Goal: Task Accomplishment & Management: Manage account settings

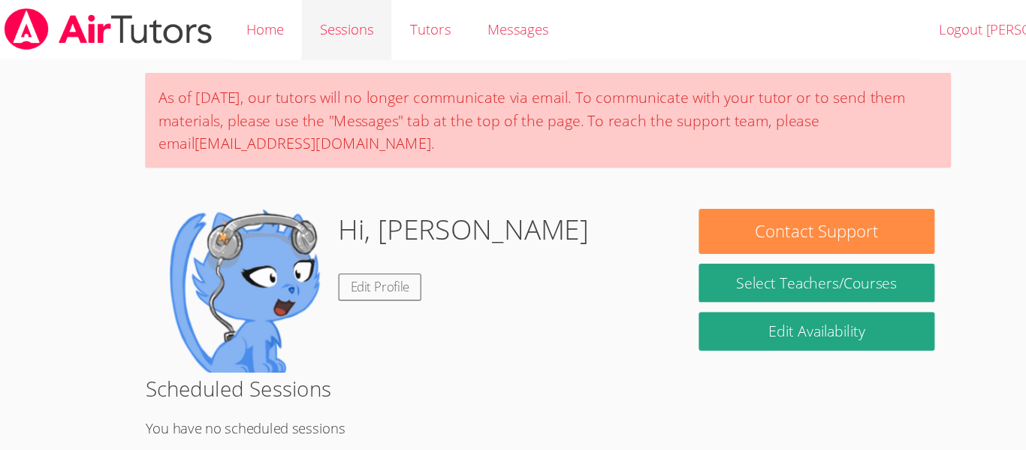
click at [334, 26] on link "Sessions" at bounding box center [328, 27] width 83 height 55
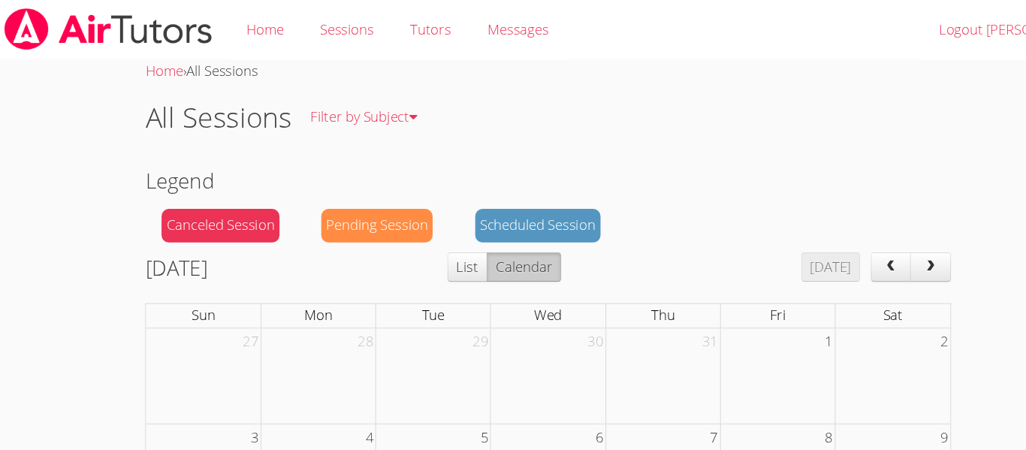
click at [350, 202] on div "Pending Session" at bounding box center [356, 207] width 102 height 31
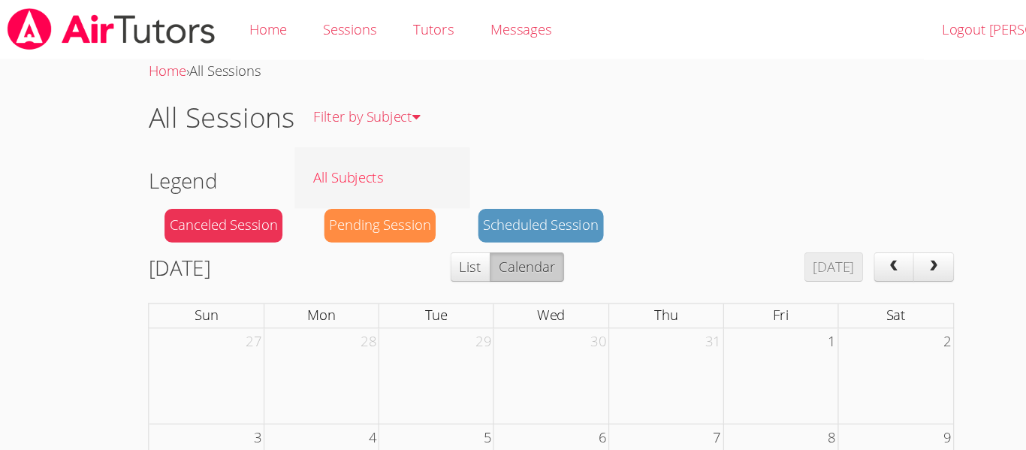
click at [351, 162] on link "All Subjects" at bounding box center [358, 162] width 160 height 55
click at [311, 22] on link "Sessions" at bounding box center [328, 27] width 83 height 55
click at [393, 32] on link "Tutors" at bounding box center [405, 27] width 71 height 55
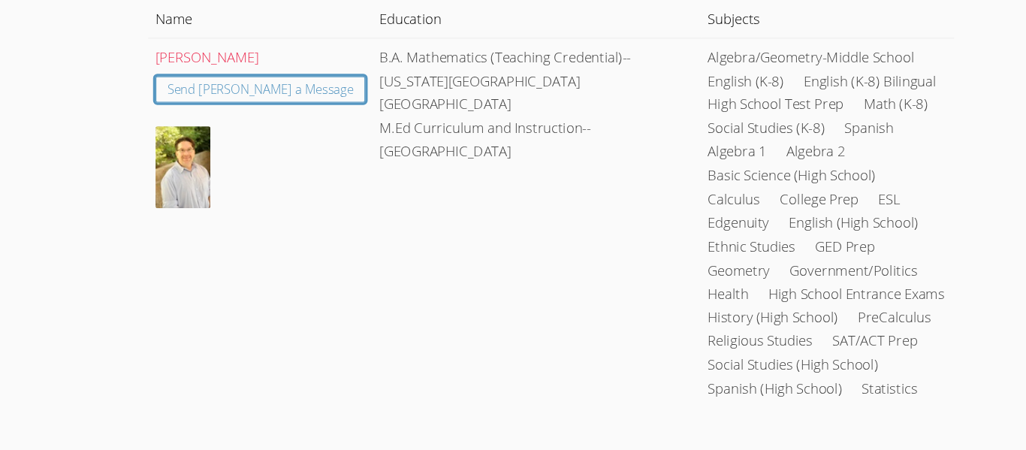
scroll to position [187, 0]
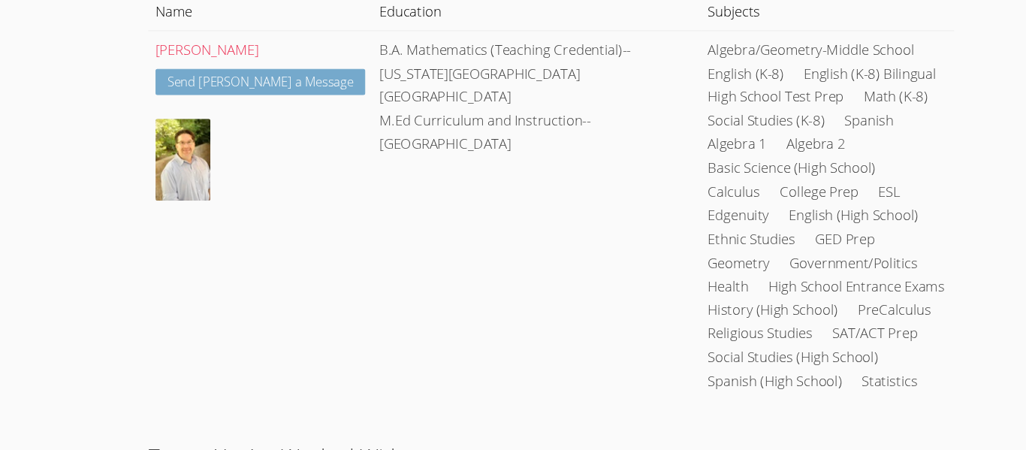
click at [211, 116] on link "Send [PERSON_NAME] a Message" at bounding box center [246, 113] width 193 height 25
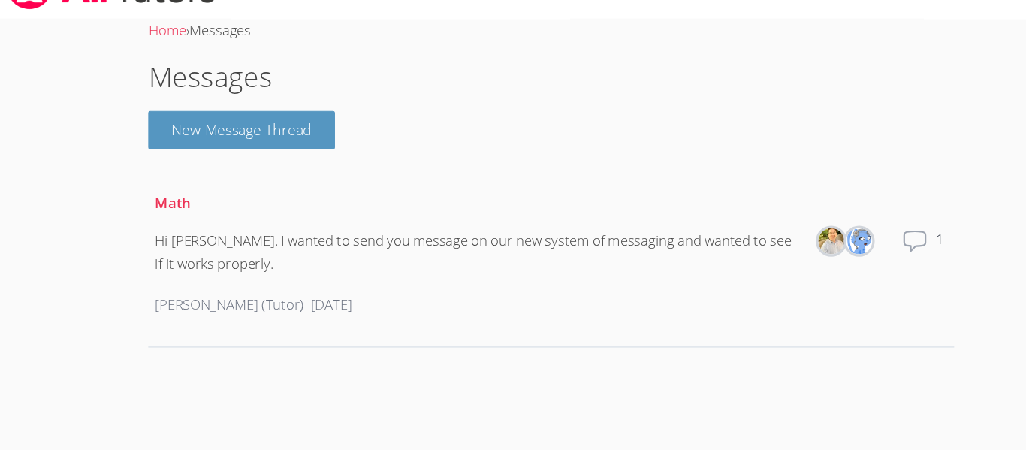
scroll to position [187, 0]
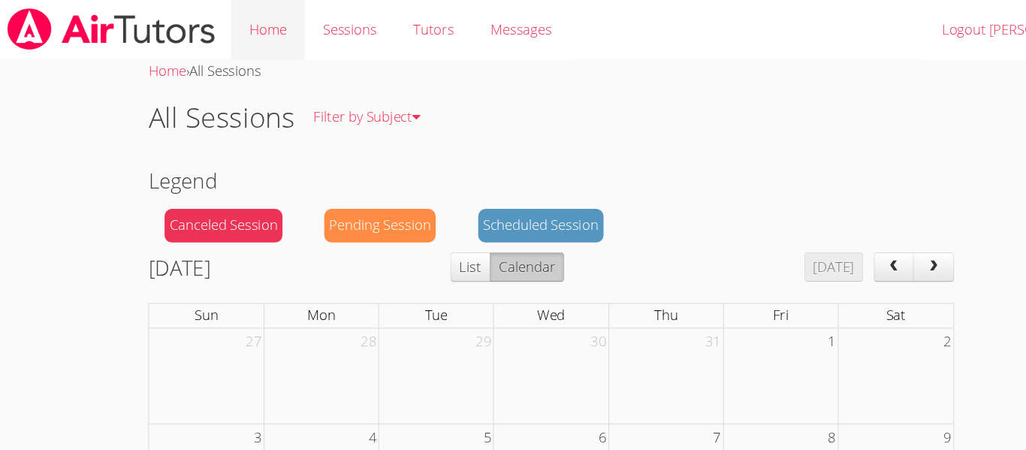
click at [258, 23] on link "Home" at bounding box center [253, 27] width 68 height 55
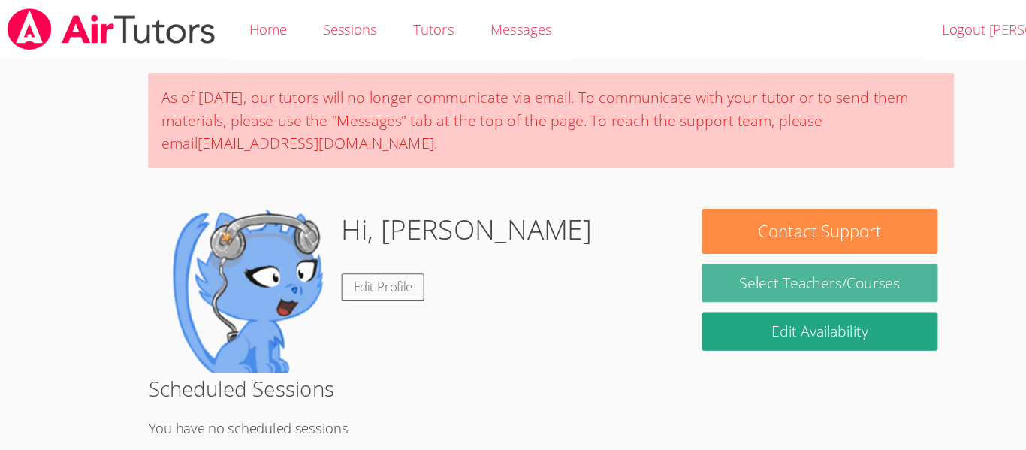
click at [704, 258] on link "Select Teachers/Courses" at bounding box center [759, 259] width 216 height 35
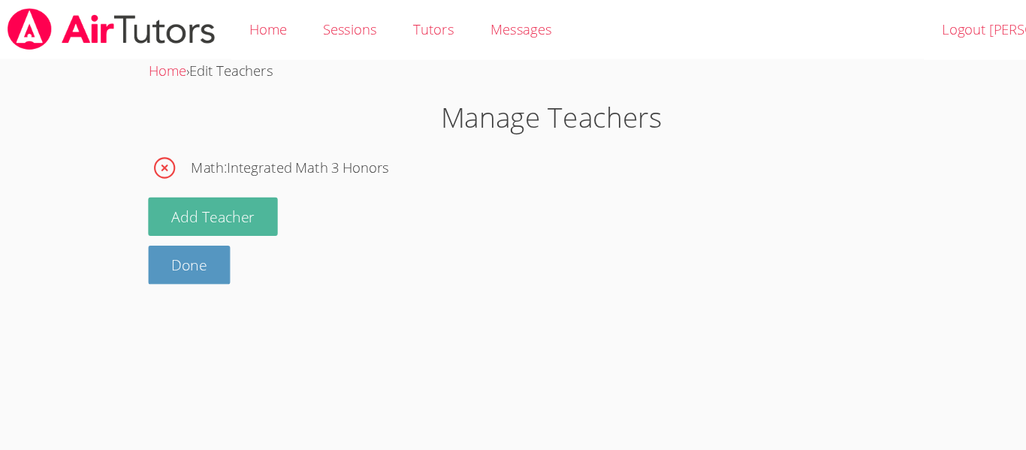
click at [198, 199] on button "Add Teacher" at bounding box center [202, 198] width 119 height 35
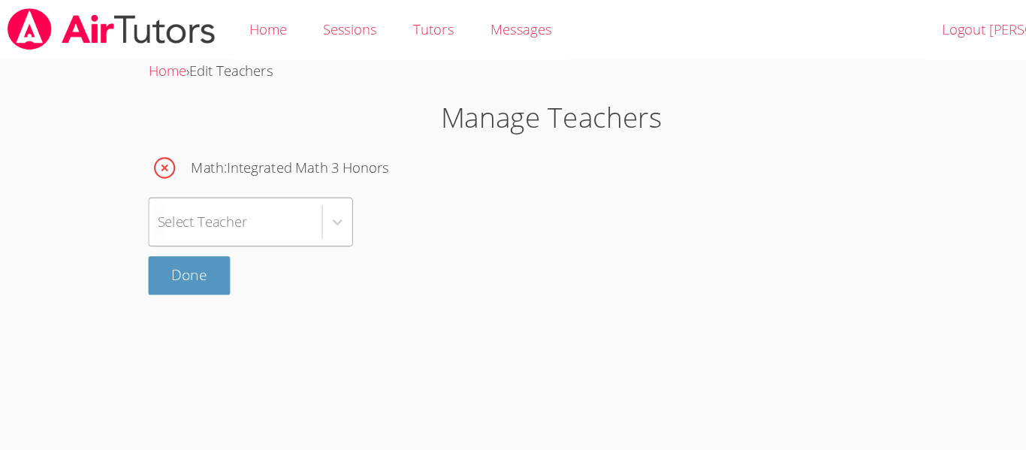
click at [212, 203] on div "Select Teacher" at bounding box center [193, 203] width 83 height 22
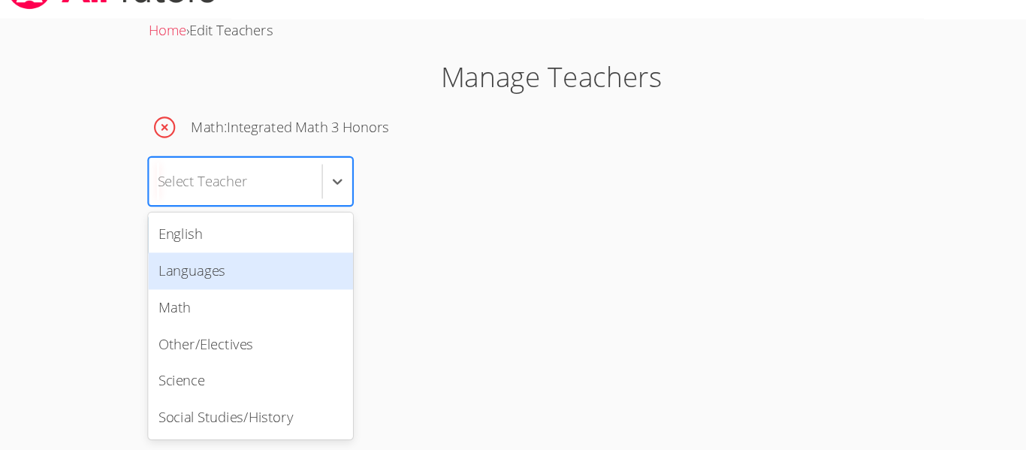
click at [203, 299] on div "Languages" at bounding box center [237, 286] width 188 height 34
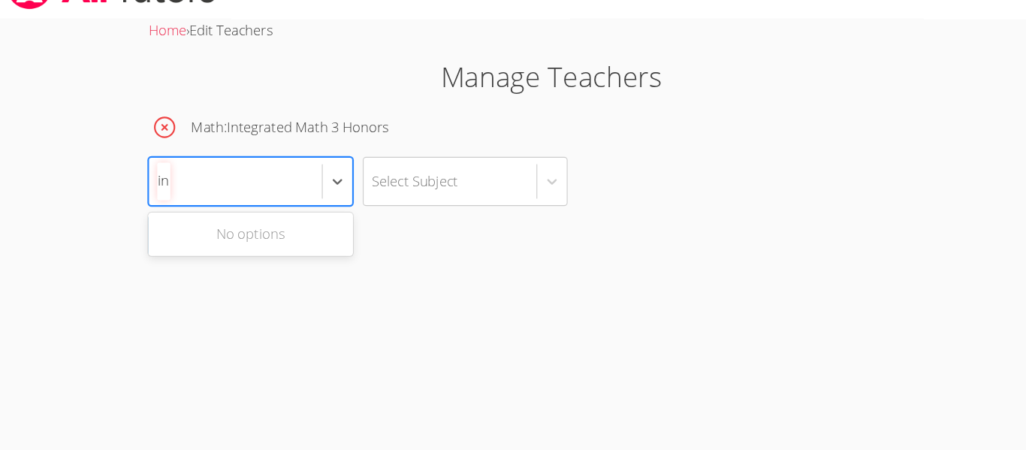
type input "i"
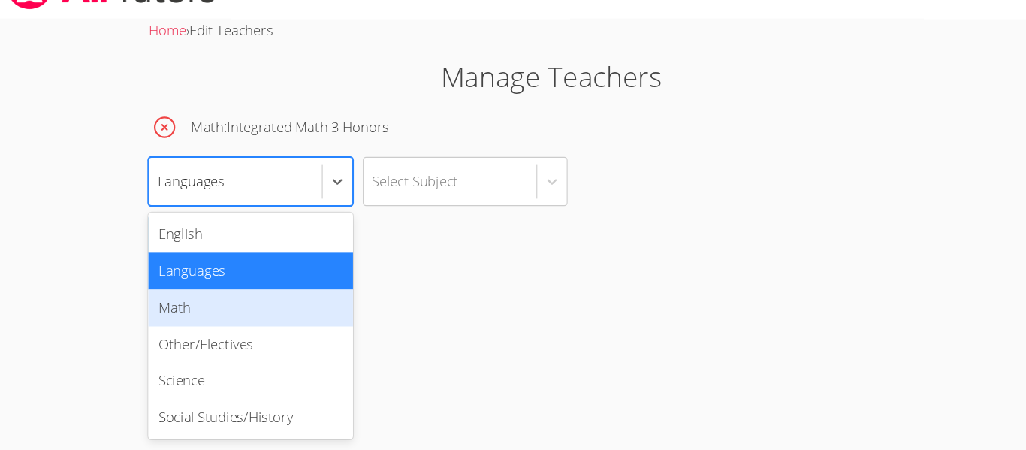
click at [478, 292] on body "Home Sessions Tutors Messages Logout [PERSON_NAME] Home › Edit Teachers Manage …" at bounding box center [513, 225] width 1026 height 450
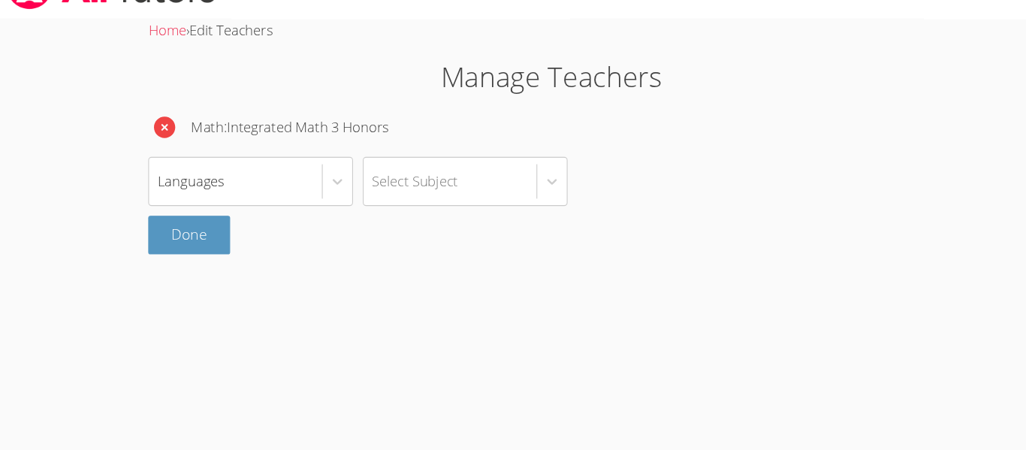
click at [163, 149] on icon "button" at bounding box center [159, 154] width 20 height 20
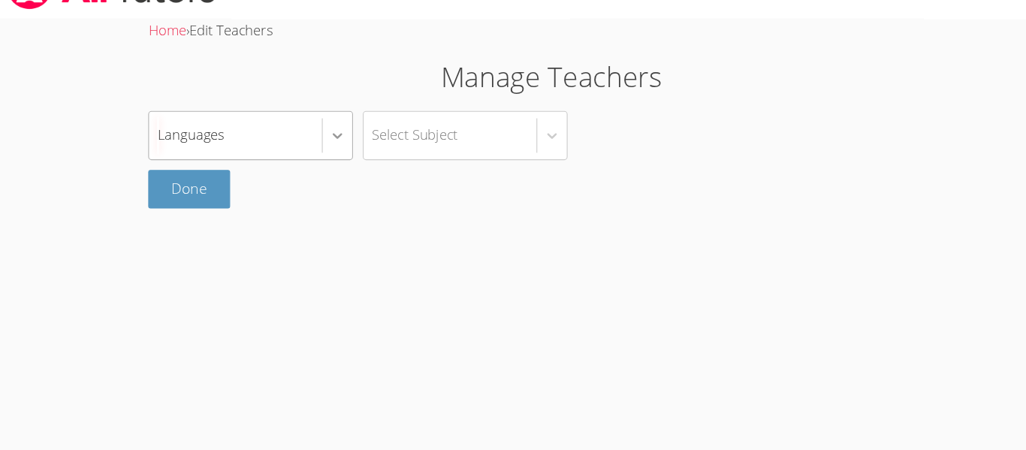
click at [309, 161] on icon at bounding box center [316, 161] width 15 height 15
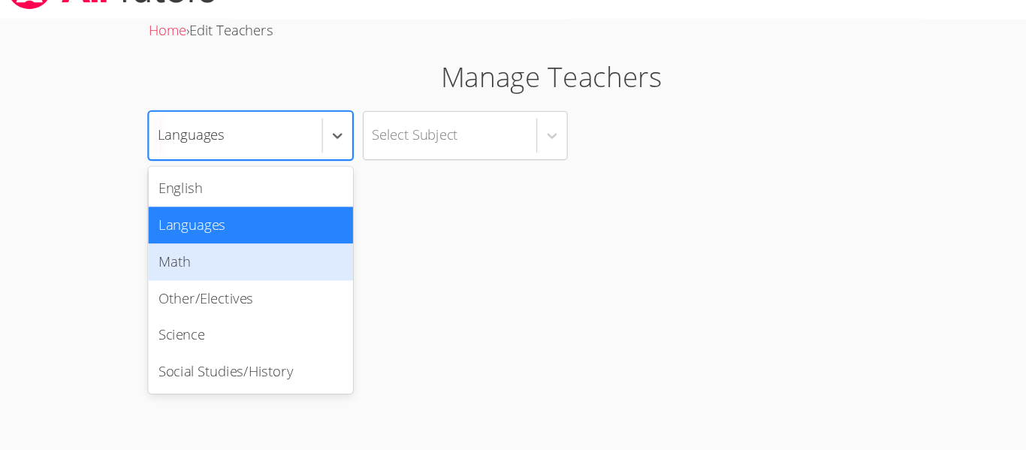
click at [243, 279] on div "Math" at bounding box center [237, 278] width 188 height 34
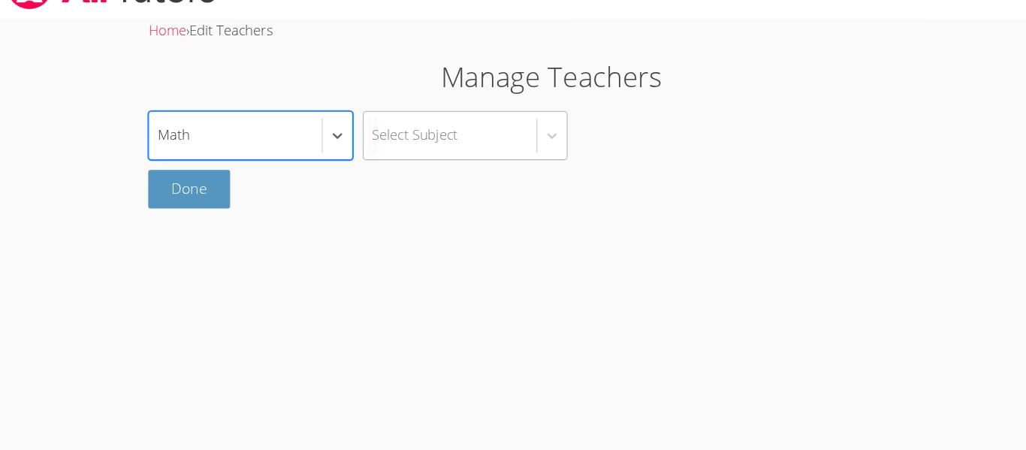
click at [412, 159] on div "Select Subject" at bounding box center [387, 161] width 79 height 22
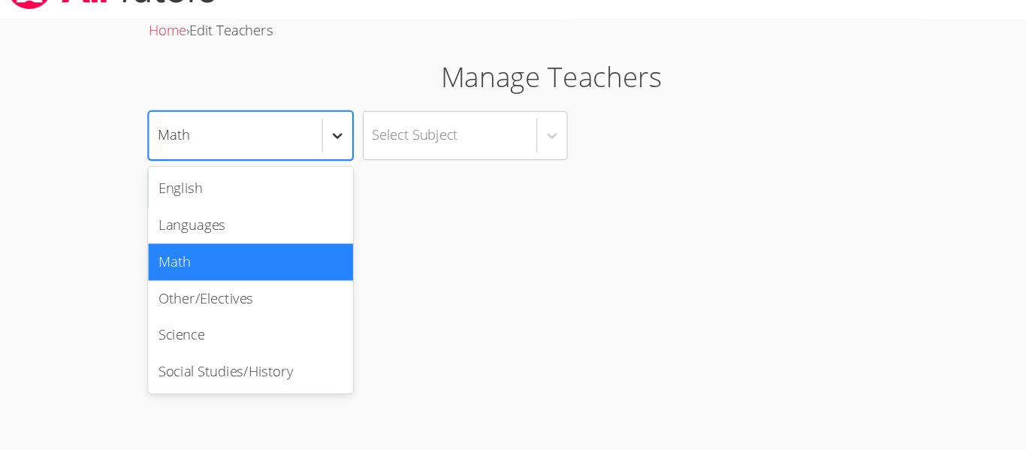
click at [314, 158] on icon at bounding box center [316, 161] width 15 height 15
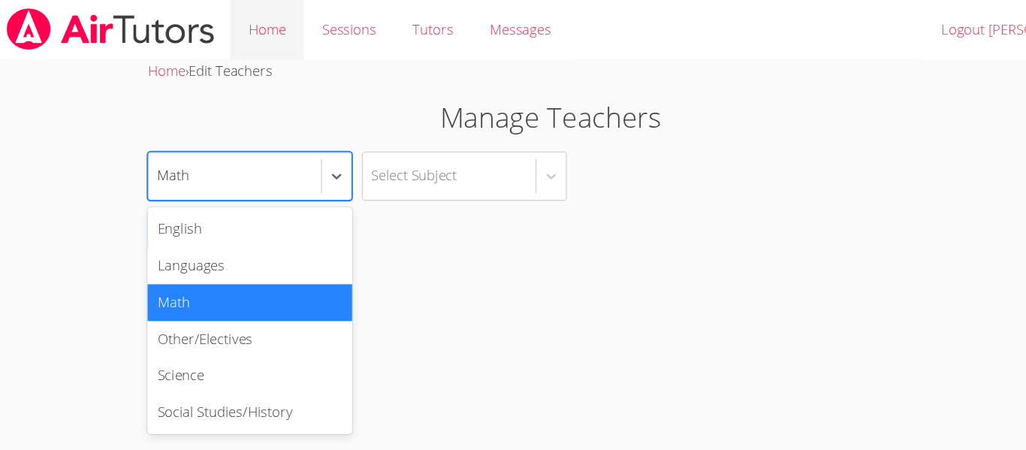
click at [257, 31] on link "Home" at bounding box center [253, 27] width 68 height 55
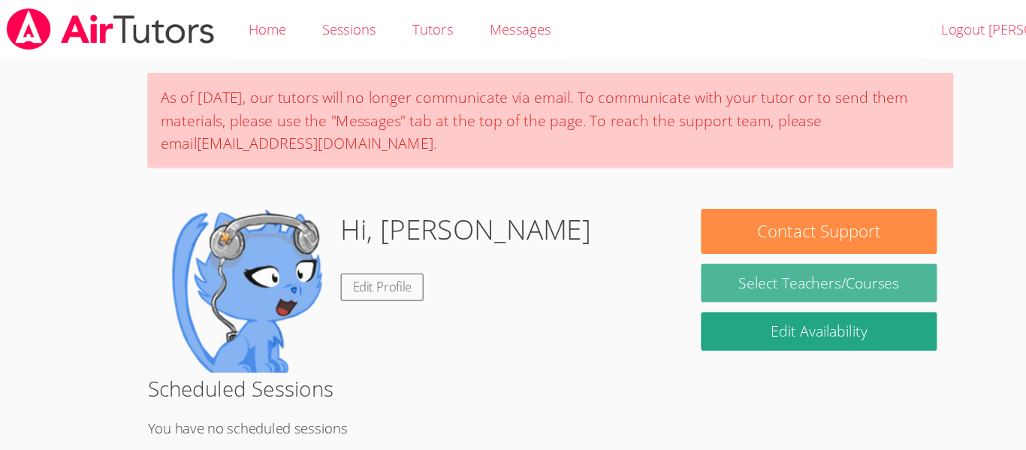
click at [680, 261] on link "Select Teachers/Courses" at bounding box center [759, 259] width 216 height 35
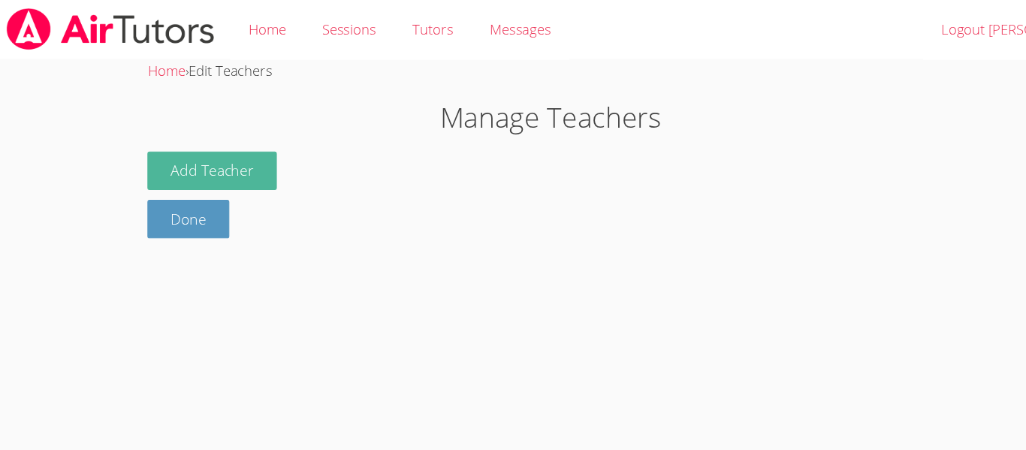
click at [236, 152] on button "Add Teacher" at bounding box center [202, 156] width 119 height 35
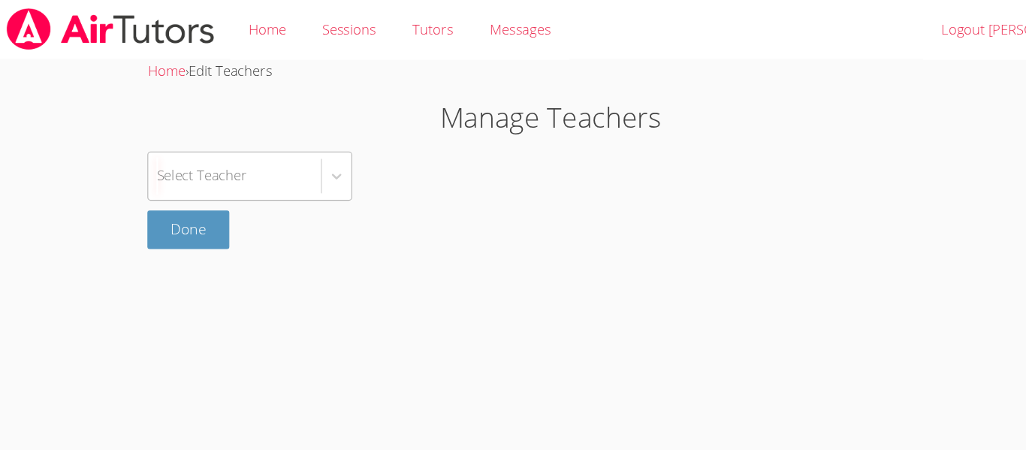
click at [244, 161] on div "Select Teacher" at bounding box center [223, 162] width 158 height 44
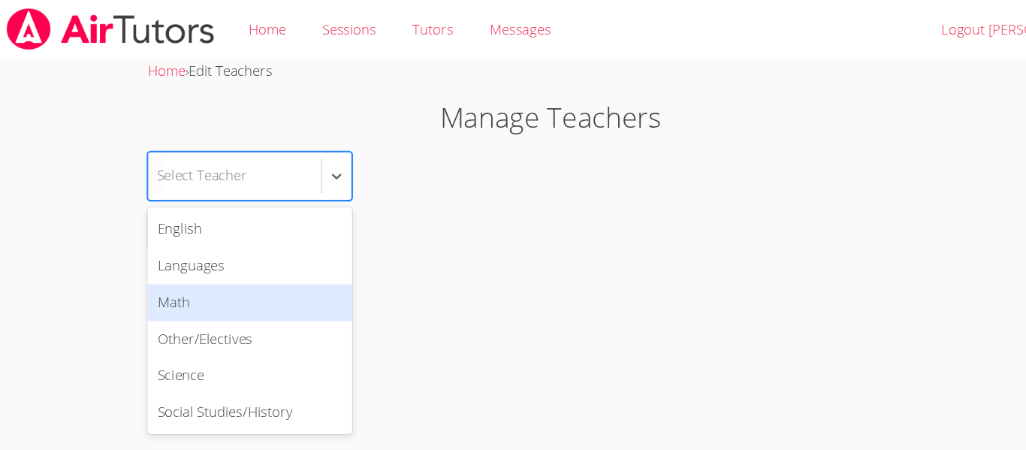
click at [228, 269] on div "Math" at bounding box center [237, 278] width 188 height 34
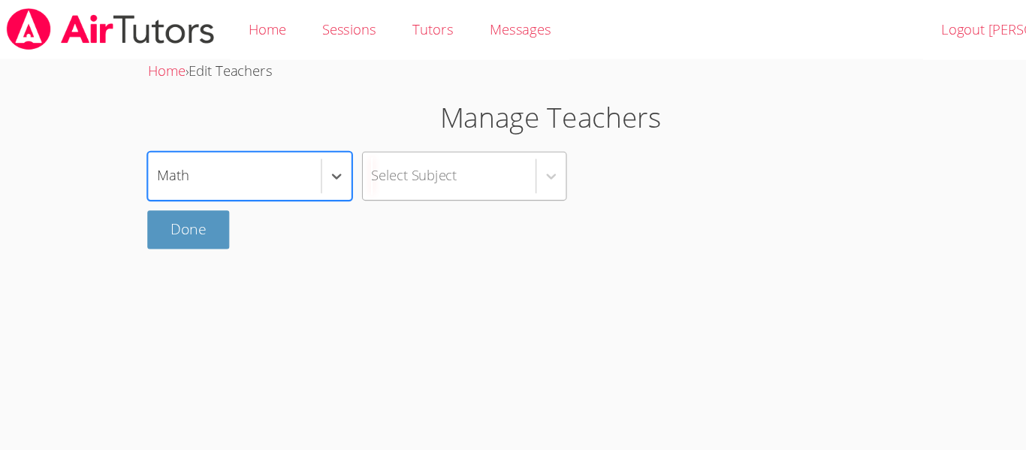
click at [487, 159] on div "Select Subject" at bounding box center [420, 162] width 158 height 44
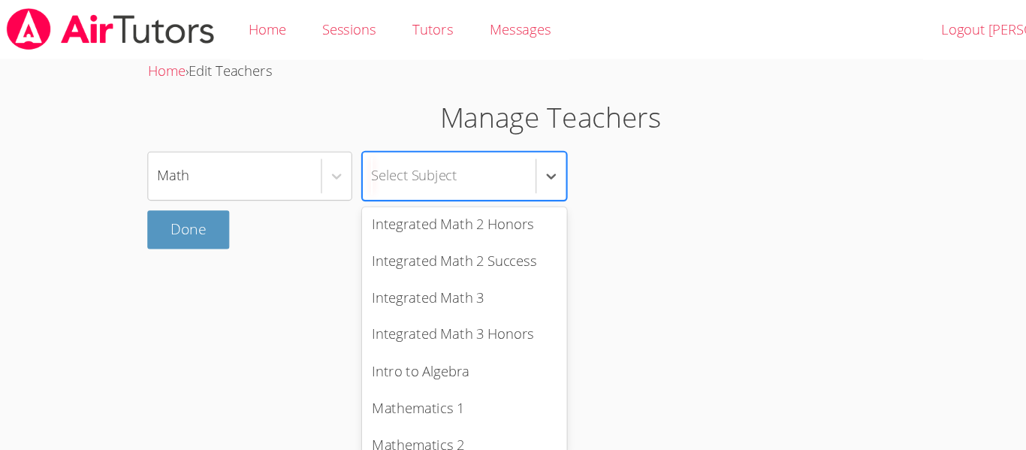
scroll to position [635, 0]
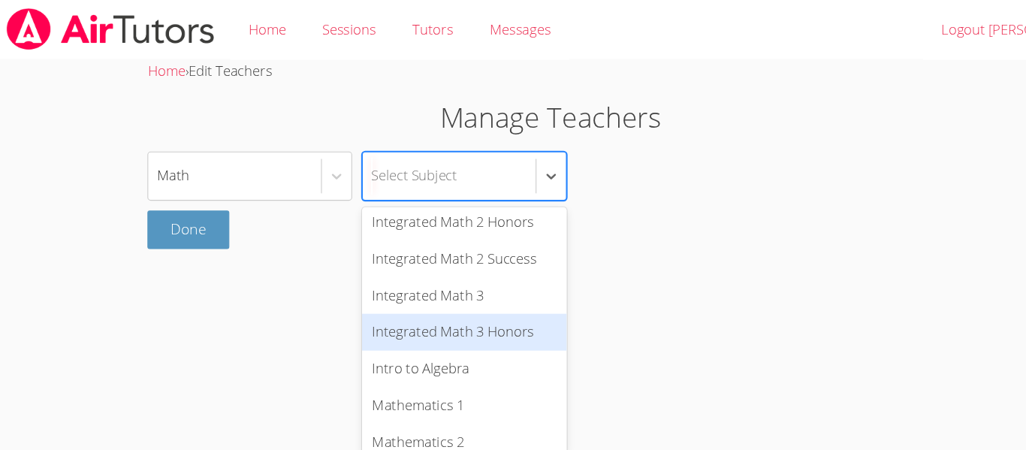
click at [446, 298] on div "Integrated Math 3 Honors" at bounding box center [434, 305] width 188 height 34
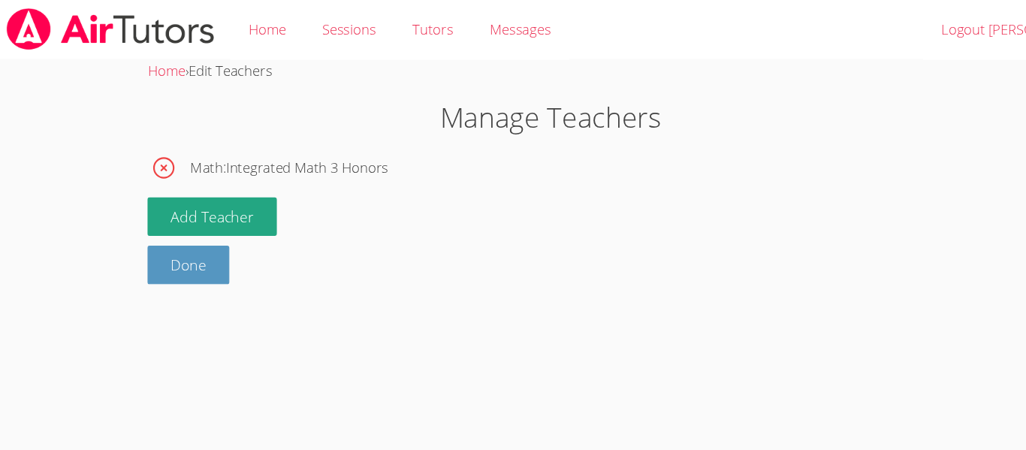
click at [276, 143] on span "Math : Integrated Math 3 Honors" at bounding box center [273, 154] width 182 height 22
click at [267, 29] on link "Home" at bounding box center [253, 27] width 68 height 55
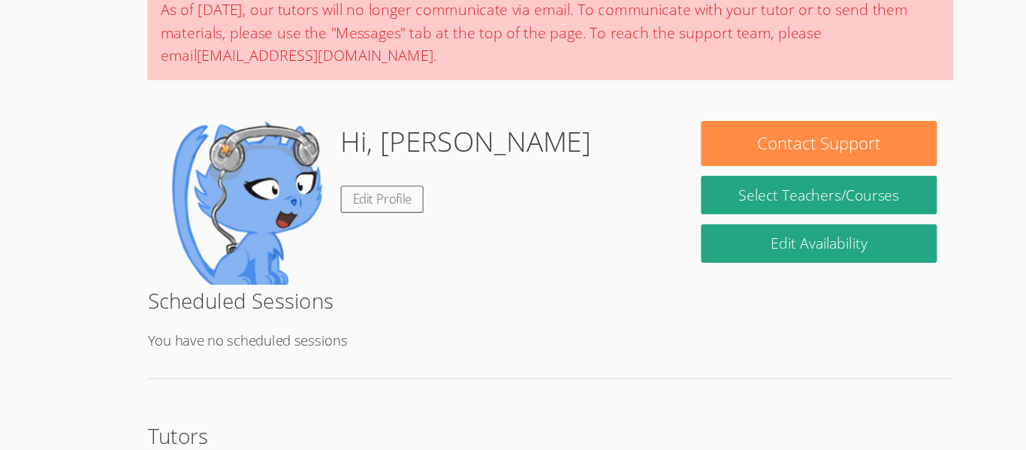
scroll to position [56, 0]
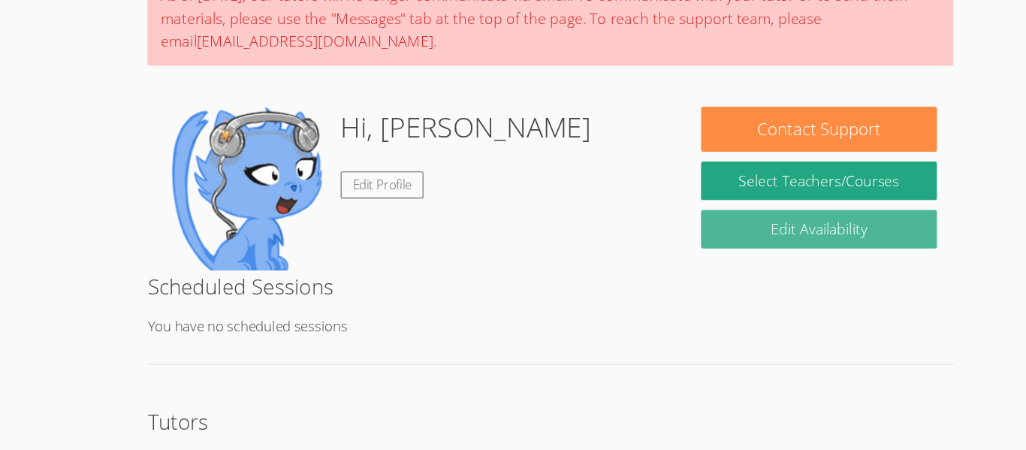
click at [724, 252] on link "Edit Availability" at bounding box center [759, 247] width 216 height 35
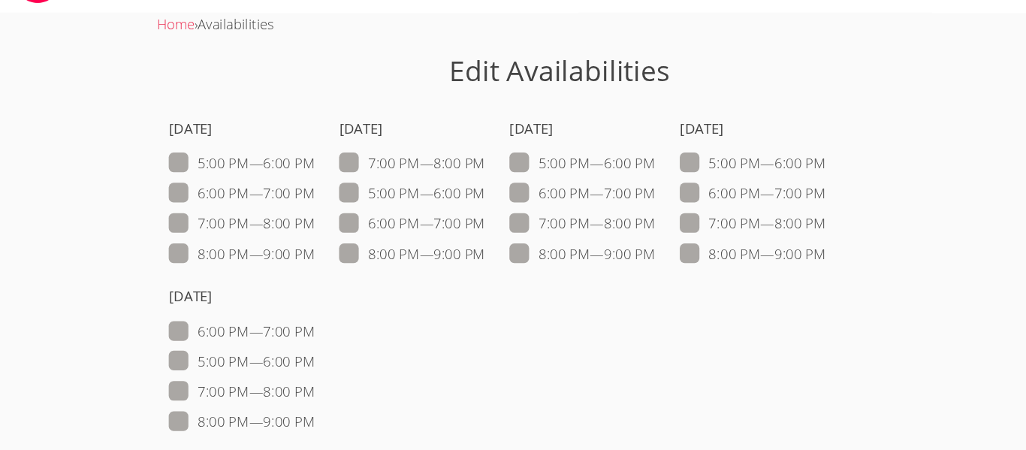
scroll to position [77, 0]
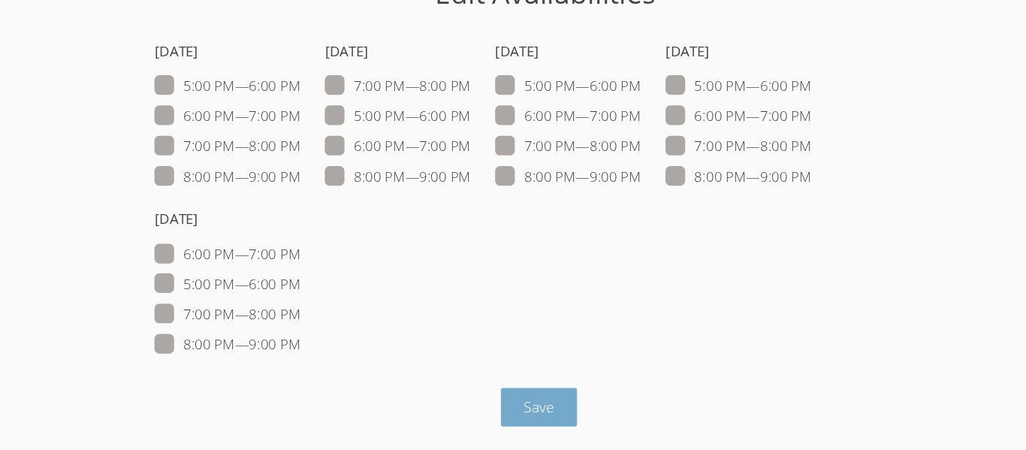
click at [499, 412] on span "Save" at bounding box center [507, 410] width 28 height 18
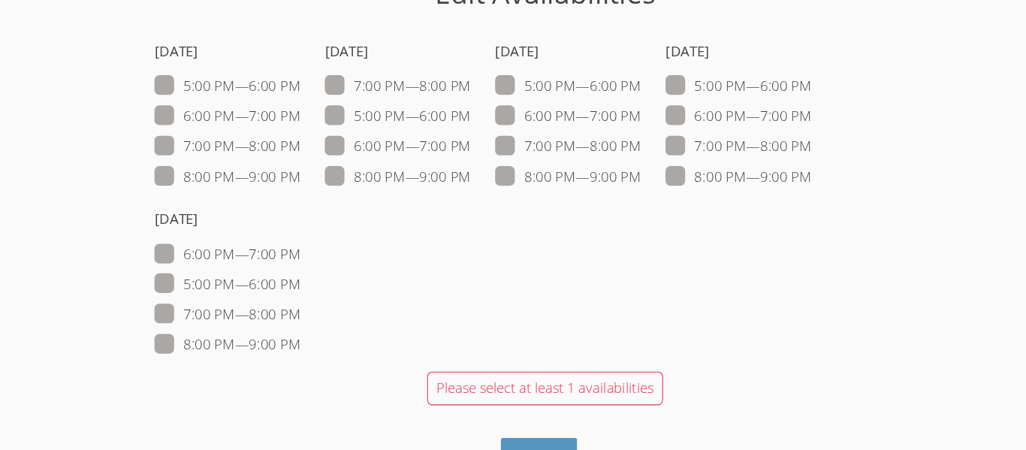
click at [757, 115] on span at bounding box center [757, 115] width 0 height 17
click at [757, 115] on input "5:00 PM — 6:00 PM" at bounding box center [763, 112] width 13 height 13
checkbox input "true"
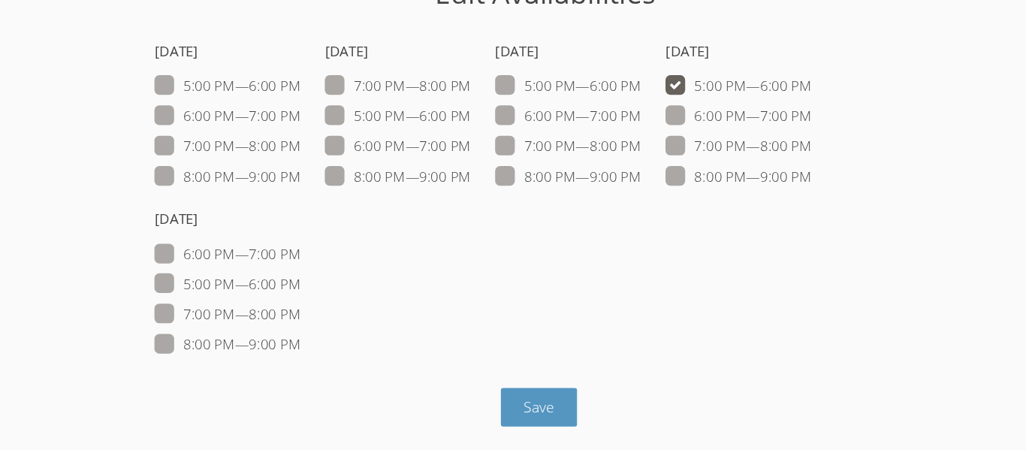
scroll to position [0, 0]
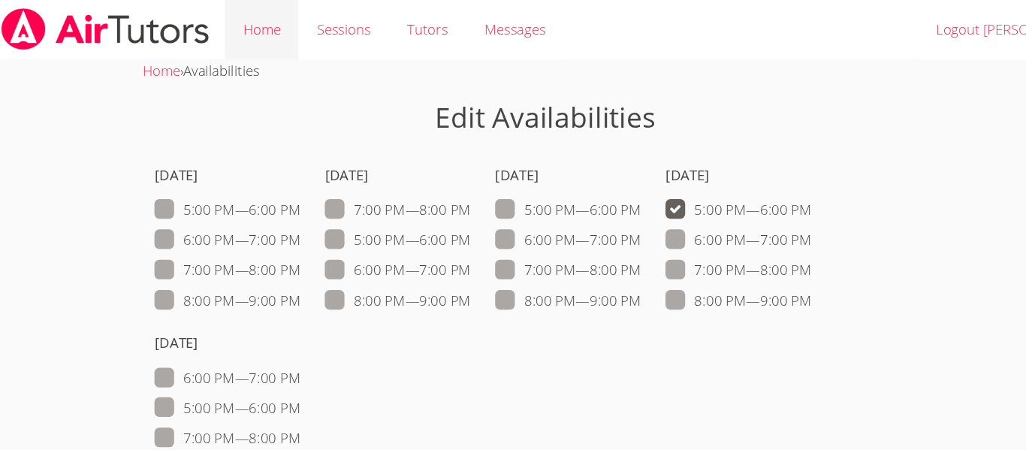
click at [241, 36] on link "Home" at bounding box center [253, 27] width 68 height 55
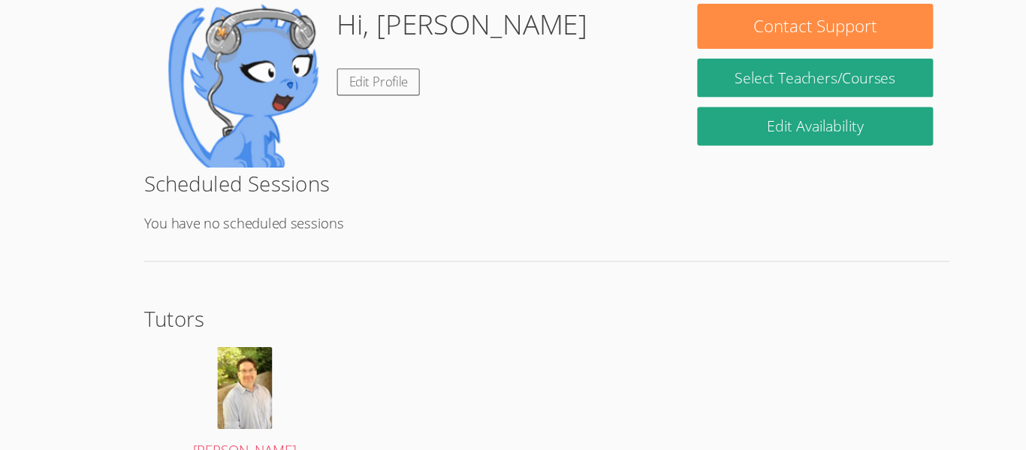
scroll to position [183, 0]
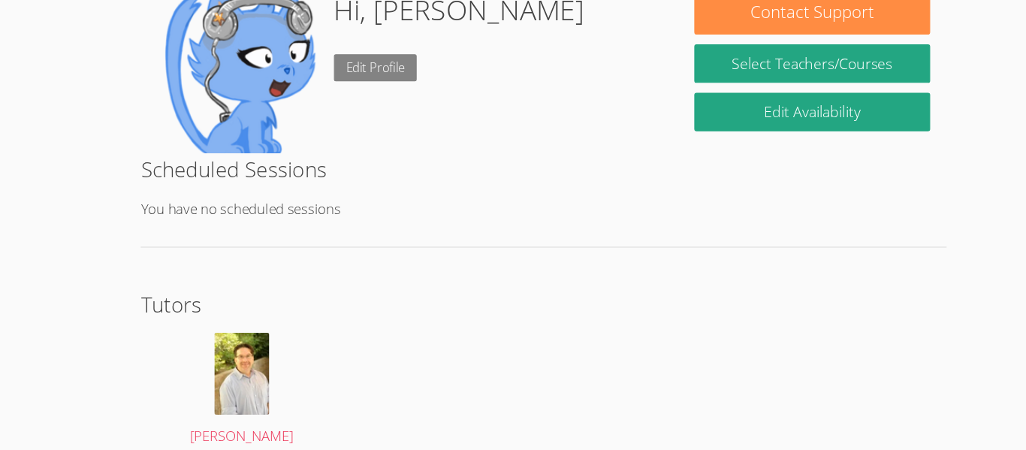
click at [360, 84] on link "Edit Profile" at bounding box center [359, 80] width 77 height 25
